Goal: Task Accomplishment & Management: Complete application form

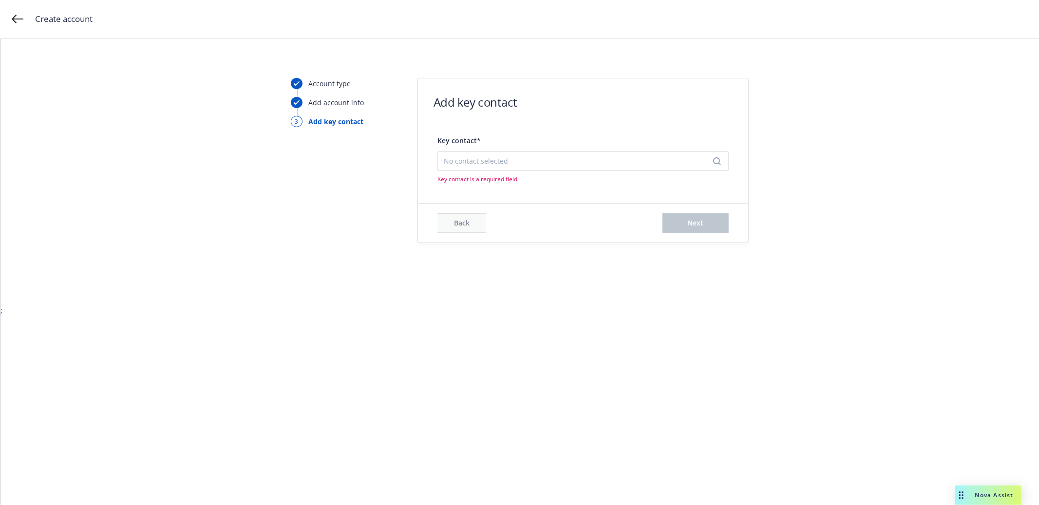
click at [490, 162] on span "No contact selected" at bounding box center [579, 161] width 271 height 10
click at [505, 210] on button "Add new contact" at bounding box center [583, 209] width 279 height 19
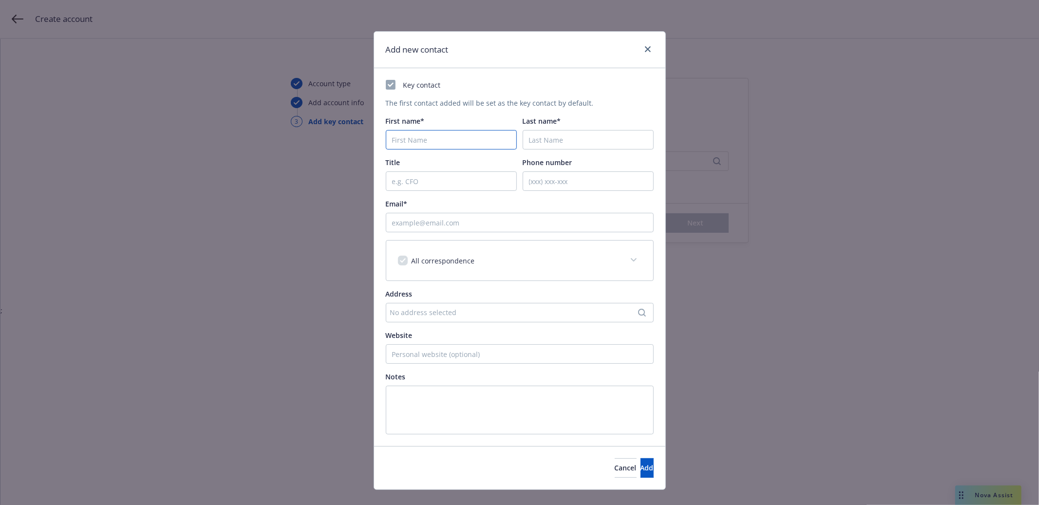
click at [477, 135] on input "First name*" at bounding box center [451, 139] width 131 height 19
type input "[PERSON_NAME]"
type input "Kirkwood"
click at [562, 180] on input "Phone number" at bounding box center [587, 180] width 131 height 19
paste input "831.332.6503"
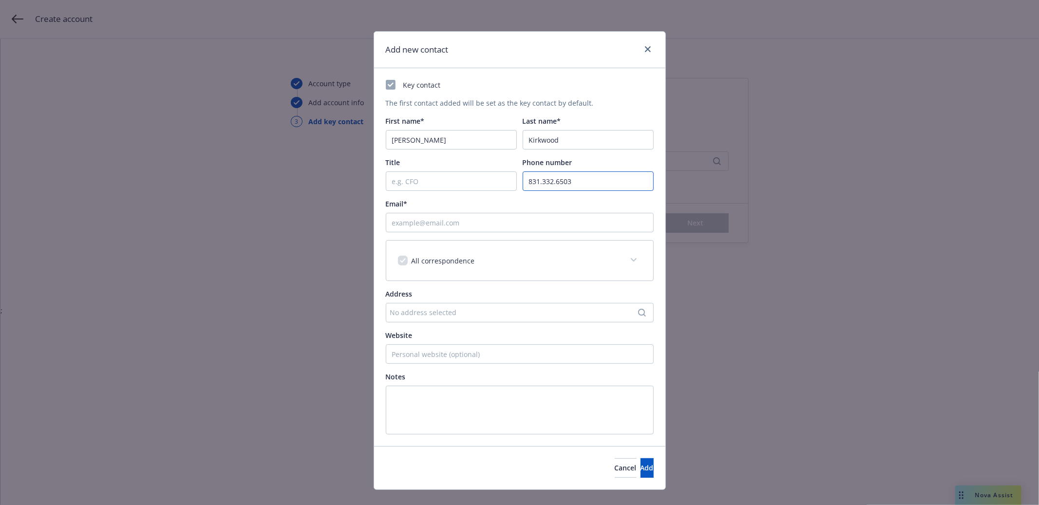
type input "831.332.6503"
click at [466, 186] on input "Title" at bounding box center [451, 180] width 131 height 19
type input "Director of Finance"
paste input "[PERSON_NAME][EMAIL_ADDRESS][DOMAIN_NAME]"
type input "[PERSON_NAME][EMAIL_ADDRESS][DOMAIN_NAME]"
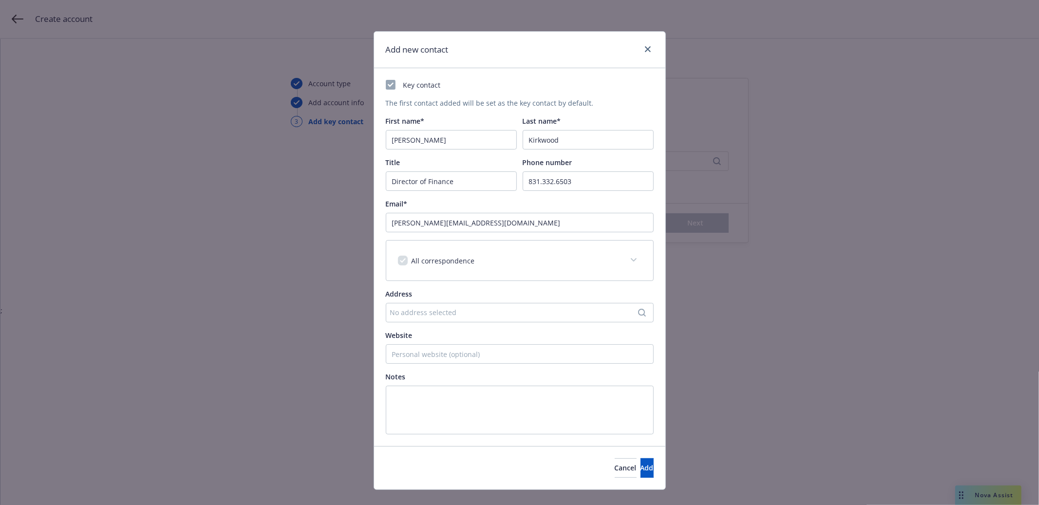
click at [456, 289] on div "Address" at bounding box center [520, 294] width 268 height 10
click at [460, 311] on div "No address selected" at bounding box center [514, 312] width 249 height 10
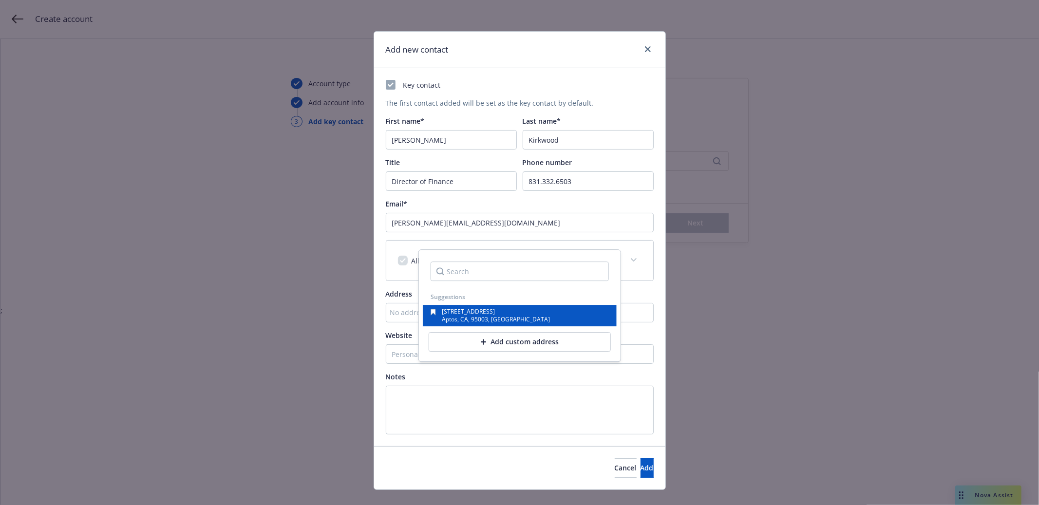
click at [460, 311] on span "[STREET_ADDRESS]" at bounding box center [468, 311] width 53 height 8
click at [460, 311] on div "[STREET_ADDRESS]" at bounding box center [514, 312] width 249 height 10
click at [402, 333] on span "Website" at bounding box center [399, 335] width 27 height 9
click at [402, 344] on input "Website" at bounding box center [520, 353] width 268 height 19
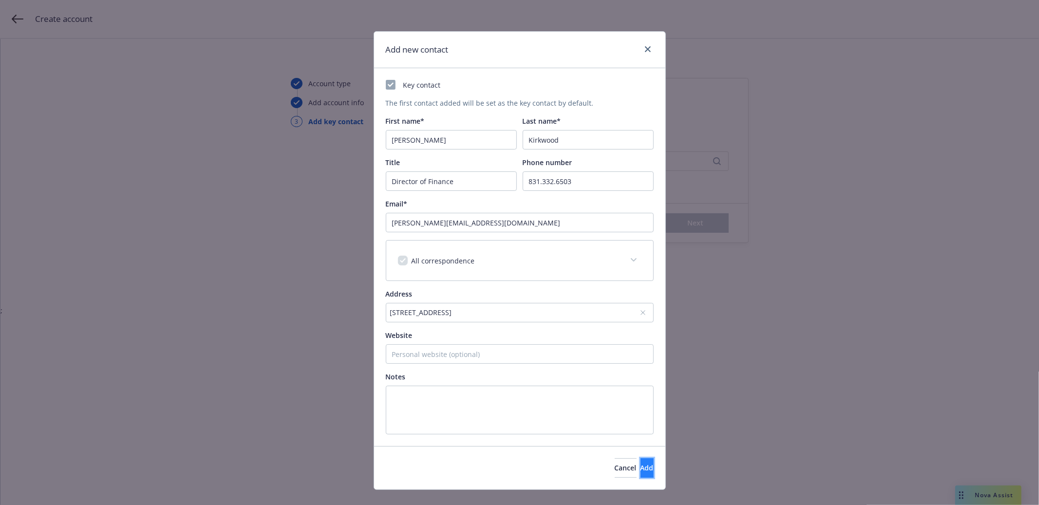
click at [640, 468] on span "Add" at bounding box center [646, 467] width 13 height 9
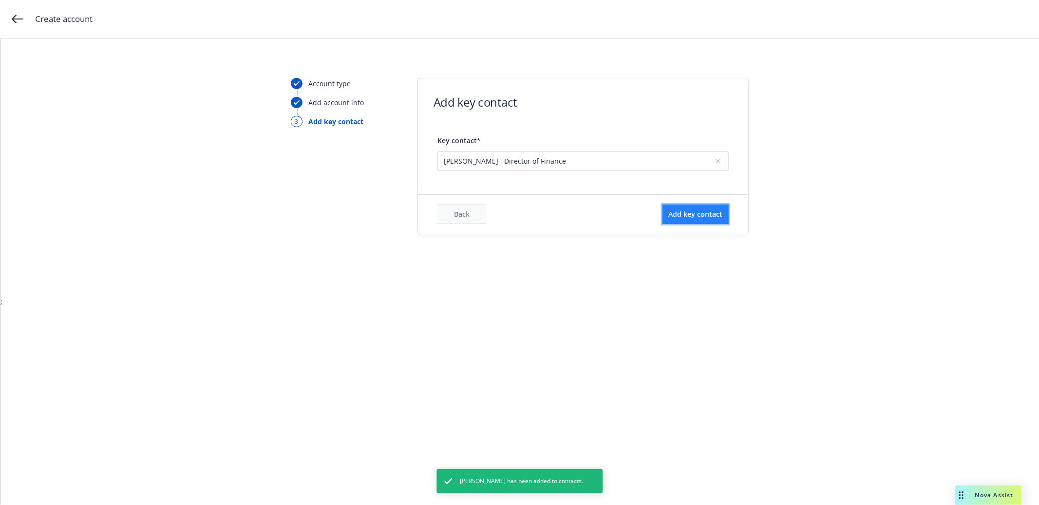
click at [691, 220] on button "Add key contact" at bounding box center [695, 213] width 66 height 19
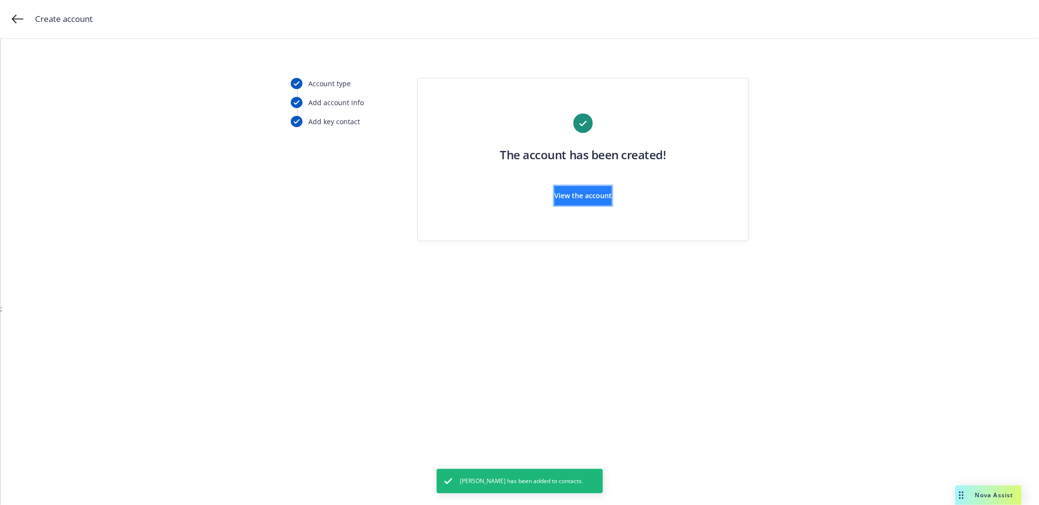
click at [609, 203] on button "View the account" at bounding box center [582, 195] width 57 height 19
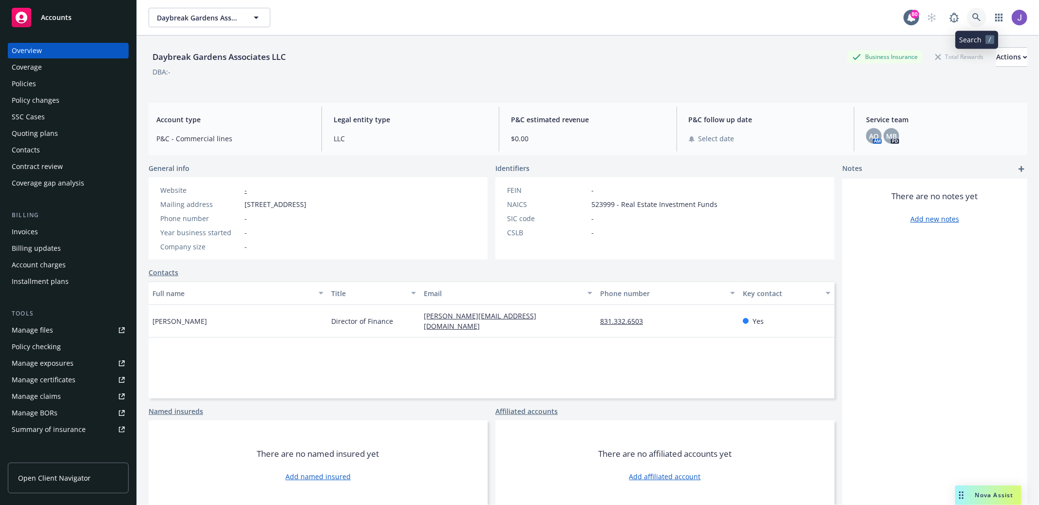
click at [974, 15] on icon at bounding box center [976, 17] width 9 height 9
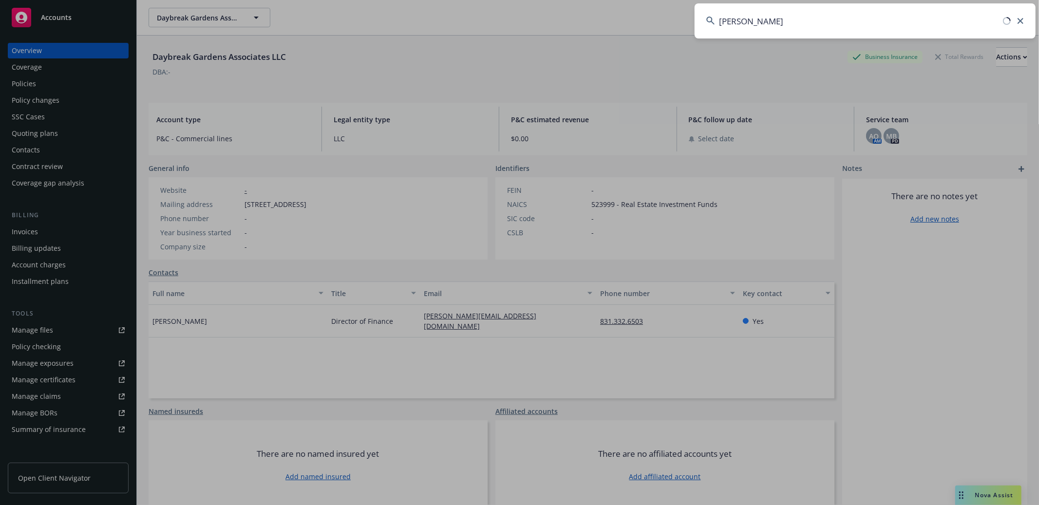
type input "[PERSON_NAME]"
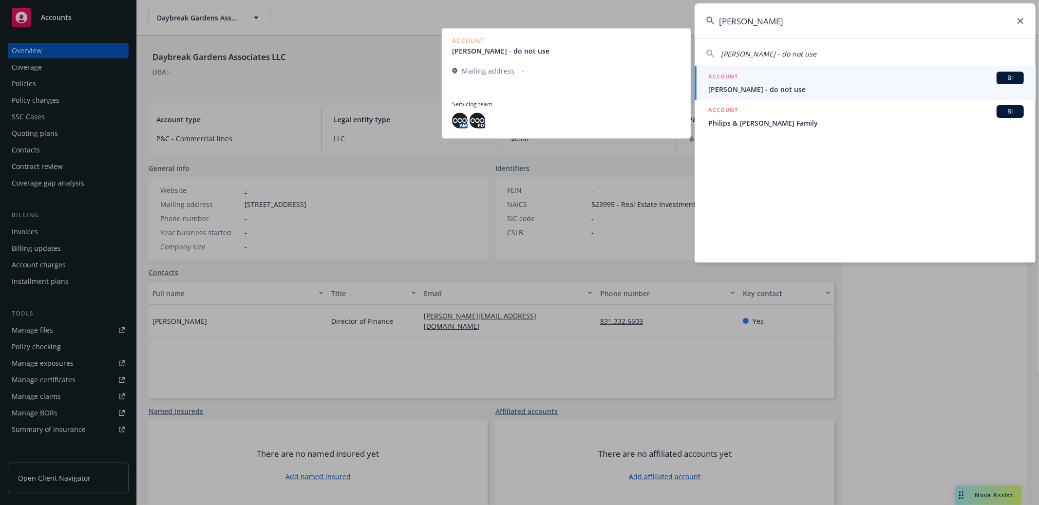
click at [918, 68] on link "ACCOUNT BI [PERSON_NAME] - do not use" at bounding box center [864, 83] width 341 height 34
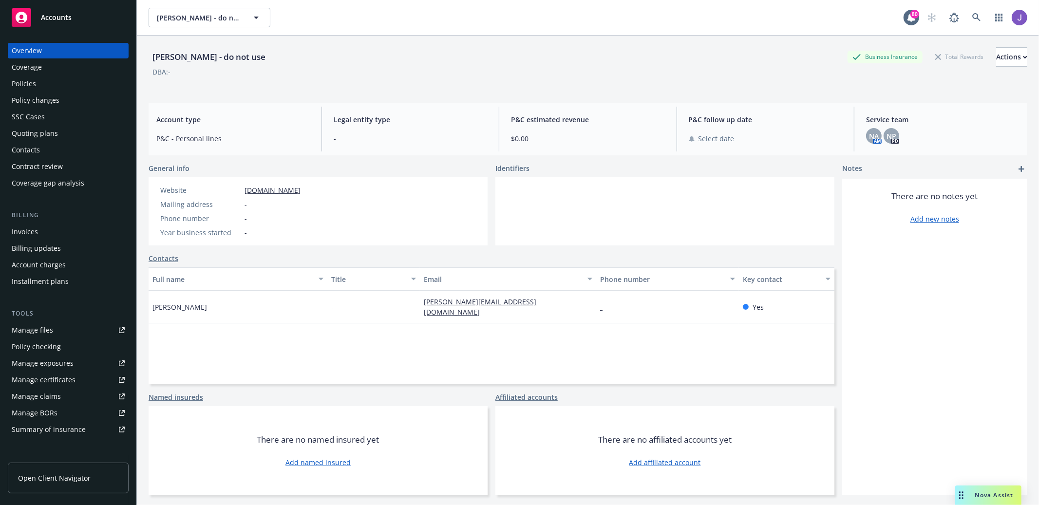
click at [60, 85] on div "Policies" at bounding box center [68, 84] width 113 height 16
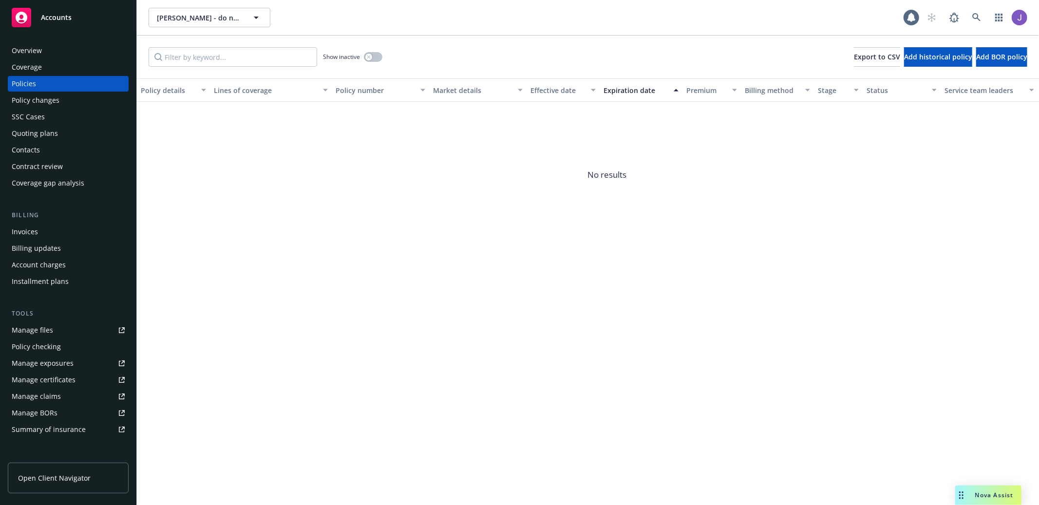
click at [65, 51] on div "Overview" at bounding box center [68, 51] width 113 height 16
